Goal: Information Seeking & Learning: Learn about a topic

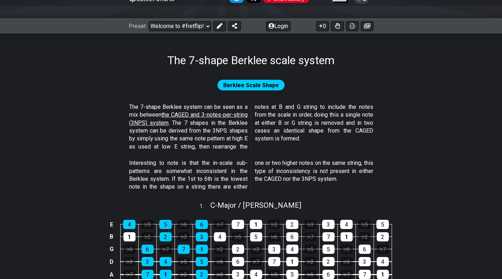
scroll to position [89, 0]
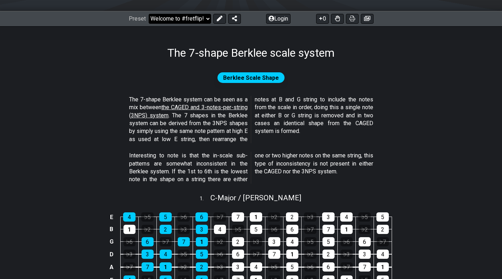
click at [179, 22] on select "Welcome to #fretflip! Initial Preset Custom Preset Minor Pentatonic Major Penta…" at bounding box center [180, 19] width 62 height 10
click at [175, 17] on select "Welcome to #fretflip! Initial Preset Custom Preset Minor Pentatonic Major Penta…" at bounding box center [180, 19] width 62 height 10
click at [149, 14] on select "Welcome to #fretflip! Initial Preset Custom Preset Minor Pentatonic Major Penta…" at bounding box center [180, 19] width 62 height 10
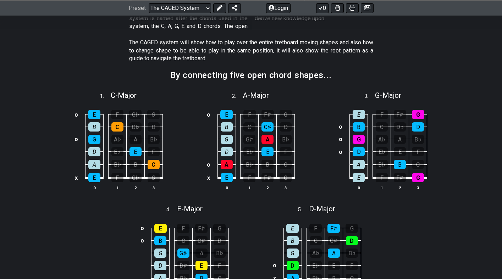
scroll to position [187, 0]
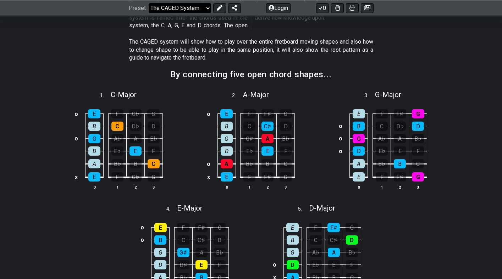
click at [165, 9] on select "Welcome to #fretflip! Initial Preset Custom Preset Minor Pentatonic Major Penta…" at bounding box center [180, 8] width 62 height 10
click at [149, 13] on select "Welcome to #fretflip! Initial Preset Custom Preset Minor Pentatonic Major Penta…" at bounding box center [180, 8] width 62 height 10
select select "/welcome"
select select "C"
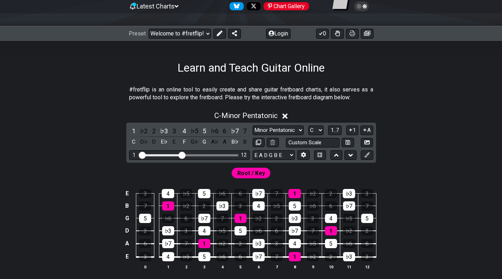
scroll to position [87, 0]
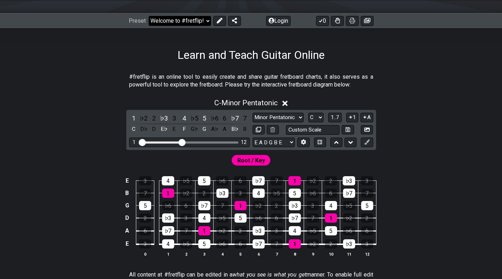
click at [192, 21] on select "Welcome to #fretflip! Initial Preset Custom Preset Minor Pentatonic Major Penta…" at bounding box center [180, 21] width 62 height 10
click at [149, 16] on select "Welcome to #fretflip! Initial Preset Custom Preset Minor Pentatonic Major Penta…" at bounding box center [180, 21] width 62 height 10
select select "/3nps-caged-shapes"
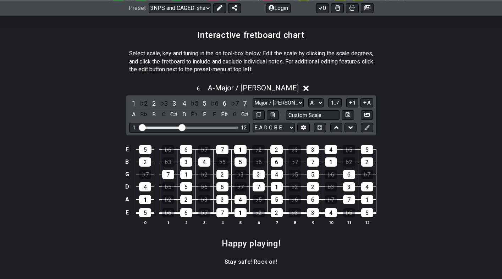
scroll to position [1008, 0]
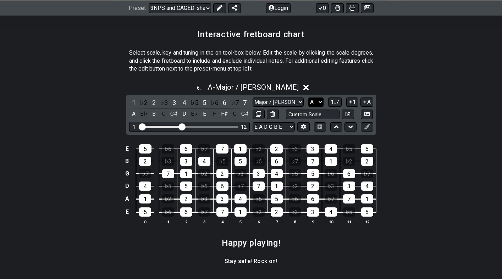
click at [316, 101] on select "A♭ A A♯ B♭ B C C♯ D♭ D D♯ E♭ E F F♯ G♭ G G♯" at bounding box center [315, 102] width 15 height 10
select select "Ab"
click at [308, 97] on select "A♭ A A♯ B♭ B C C♯ D♭ D D♯ E♭ E F F♯ G♭ G G♯" at bounding box center [315, 102] width 15 height 10
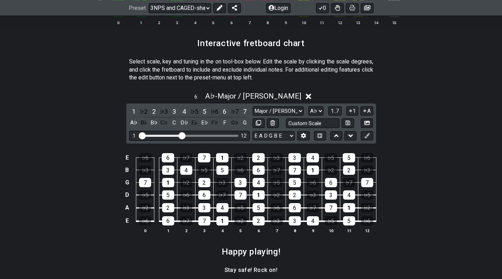
scroll to position [1001, 0]
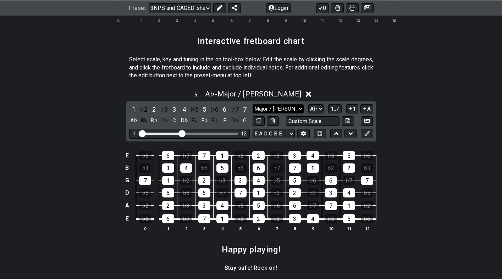
click at [279, 107] on select "Major / Ionian New Scale Minor Pentatonic Major Pentatonic Minor Blues Major Bl…" at bounding box center [277, 109] width 51 height 10
click at [283, 111] on select "Major / Ionian New Scale Minor Pentatonic Major Pentatonic Minor Blues Major Bl…" at bounding box center [277, 109] width 51 height 10
click at [252, 104] on select "Major / Ionian New Scale Minor Pentatonic Major Pentatonic Minor Blues Major Bl…" at bounding box center [277, 109] width 51 height 10
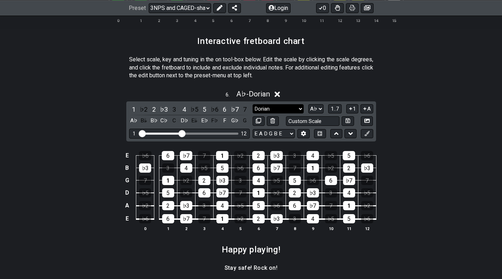
click at [278, 108] on select "Major / Ionian New Scale Minor Pentatonic Major Pentatonic Minor Blues Major Bl…" at bounding box center [277, 109] width 51 height 10
click at [252, 104] on select "Major / Ionian New Scale Minor Pentatonic Major Pentatonic Minor Blues Major Bl…" at bounding box center [277, 109] width 51 height 10
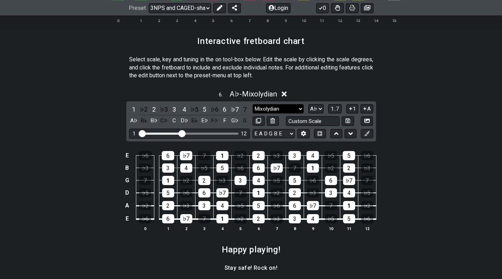
click at [279, 108] on select "Major / Ionian New Scale Minor Pentatonic Major Pentatonic Minor Blues Major Bl…" at bounding box center [277, 109] width 51 height 10
select select "Major / [PERSON_NAME]"
click at [252, 104] on select "Major / Ionian New Scale Minor Pentatonic Major Pentatonic Minor Blues Major Bl…" at bounding box center [277, 109] width 51 height 10
